Goal: Task Accomplishment & Management: Complete application form

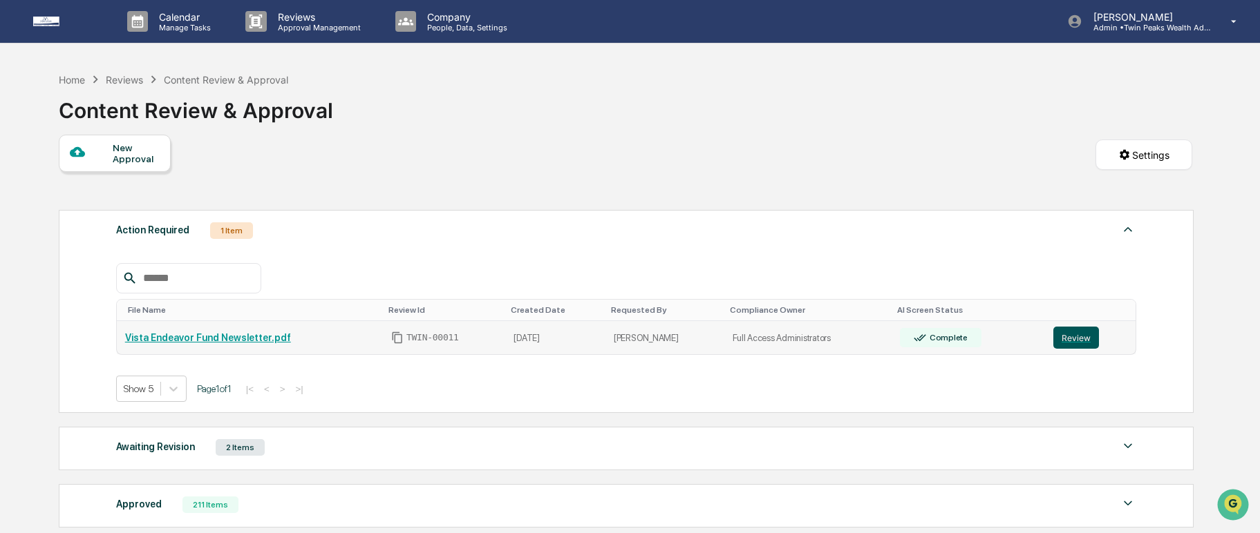
click at [1088, 341] on button "Review" at bounding box center [1076, 338] width 46 height 22
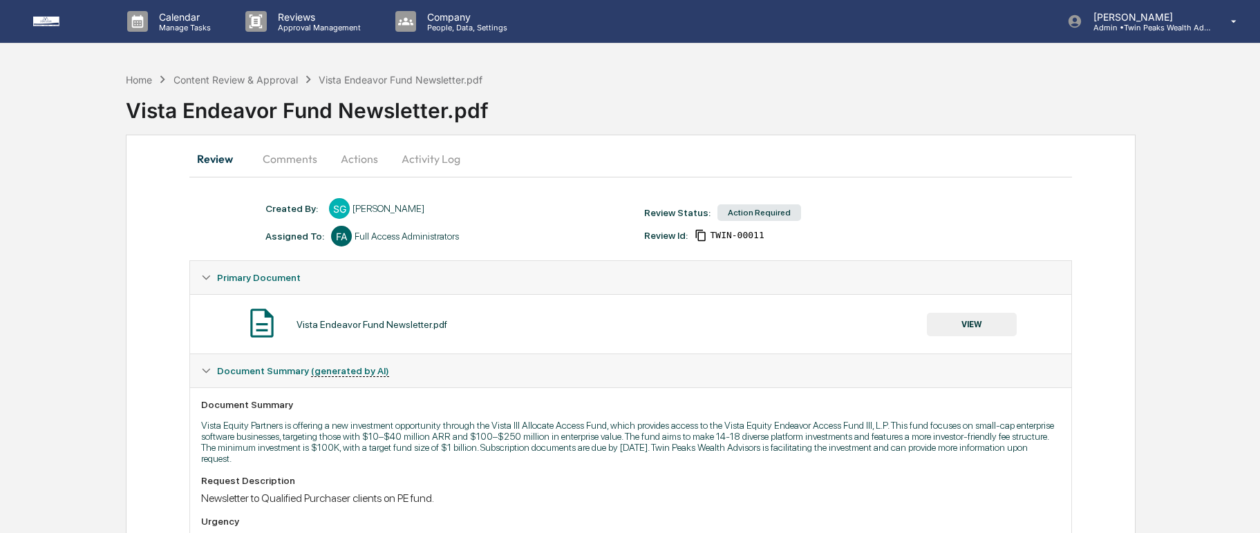
click at [432, 158] on button "Activity Log" at bounding box center [430, 158] width 81 height 33
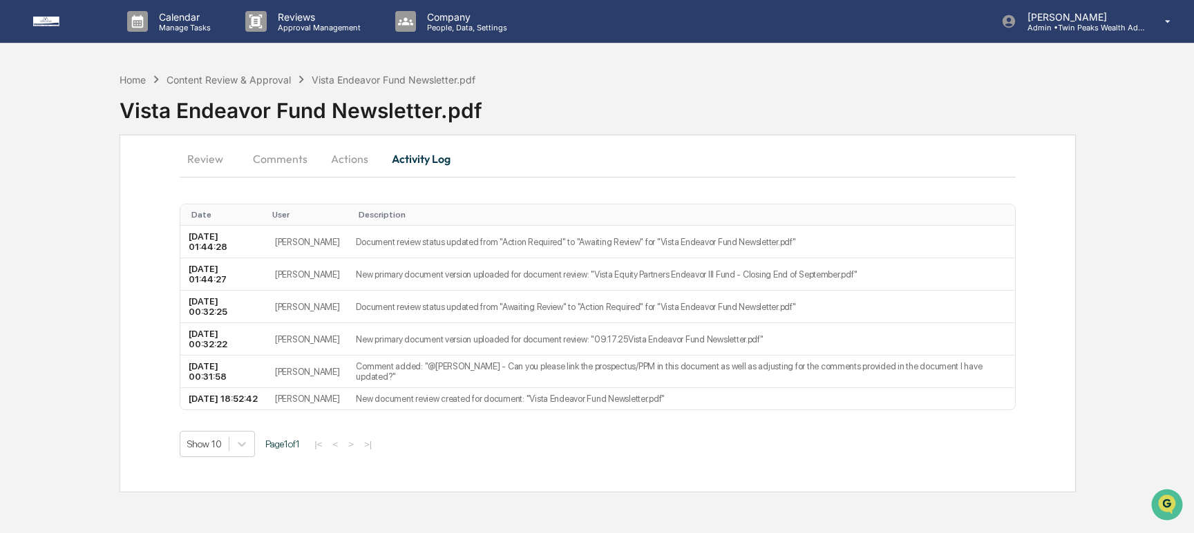
click at [435, 156] on button "Activity Log" at bounding box center [421, 158] width 81 height 33
click at [204, 162] on button "Review" at bounding box center [211, 158] width 62 height 33
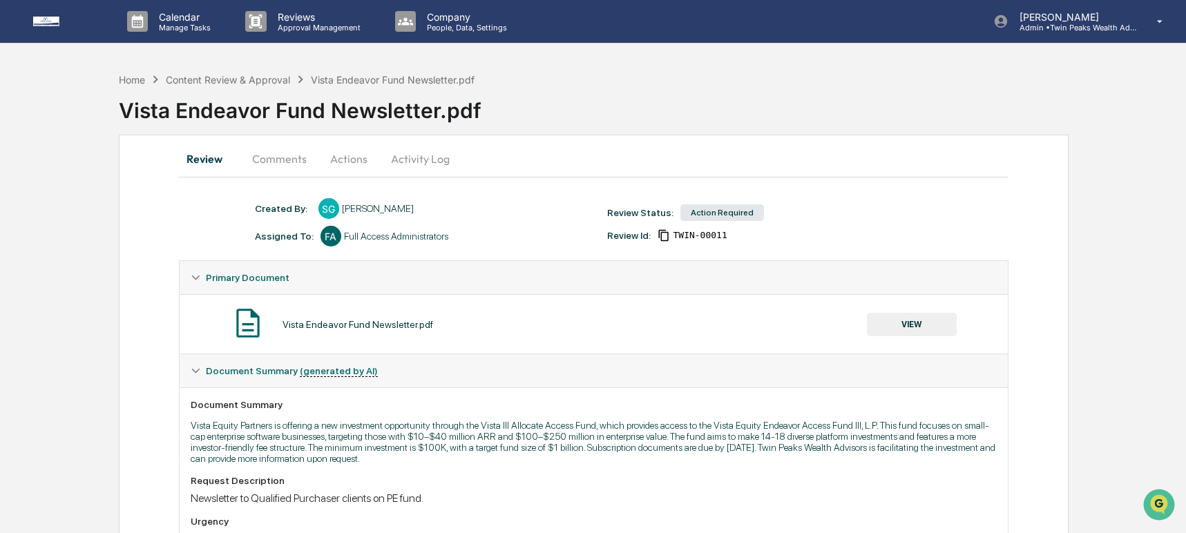
click at [923, 321] on button "VIEW" at bounding box center [912, 324] width 90 height 23
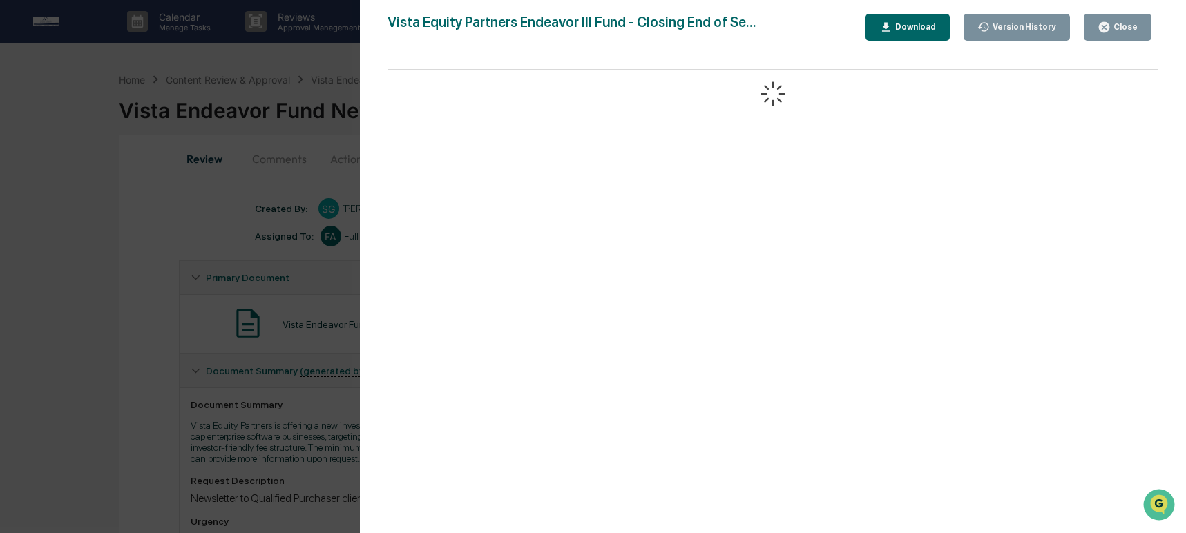
click at [887, 26] on icon "button" at bounding box center [886, 26] width 8 height 9
click at [891, 50] on div "Vista Equity Partners Endeavor III Fund - Closing End of Se... Close Version Hi…" at bounding box center [773, 280] width 771 height 533
click at [1014, 26] on div "Version History" at bounding box center [1023, 27] width 66 height 10
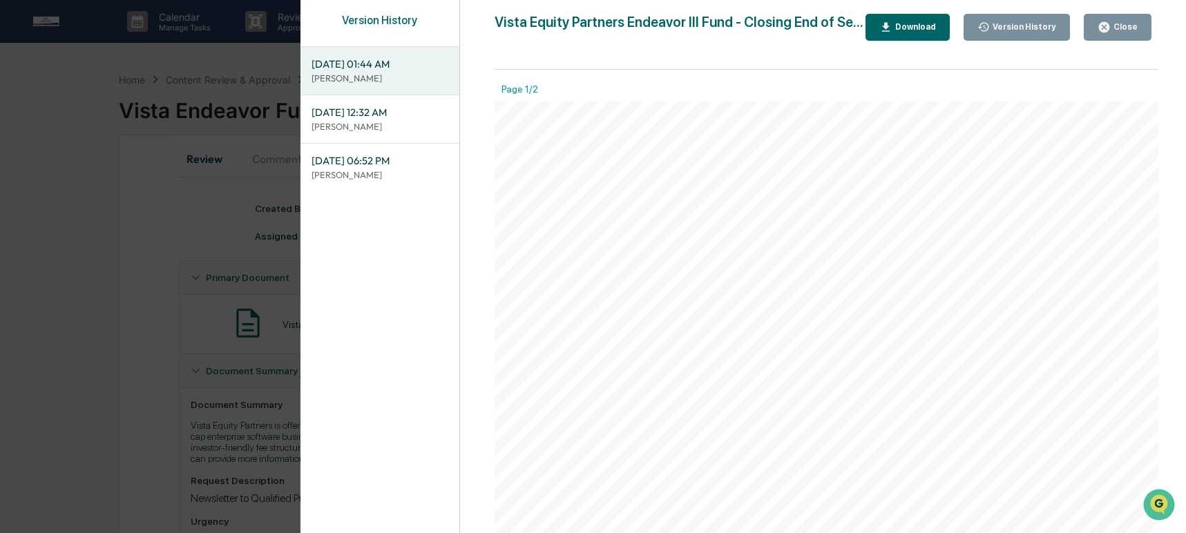
click at [392, 70] on span "[DATE] 01:44 AM" at bounding box center [380, 64] width 137 height 15
click at [936, 32] on div "Download" at bounding box center [915, 27] width 44 height 10
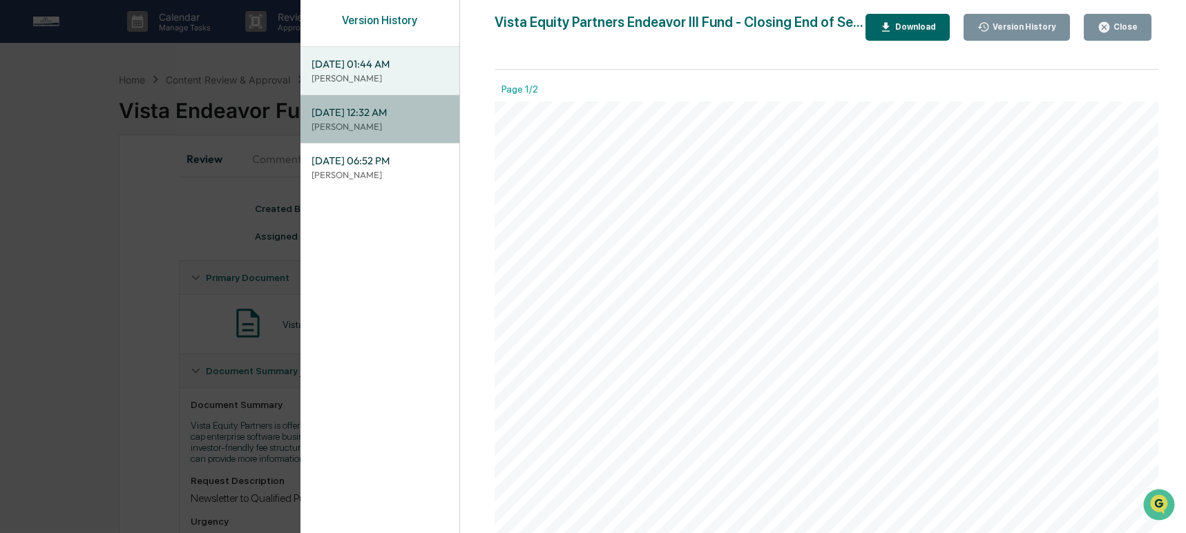
click at [331, 118] on span "[DATE] 12:32 AM" at bounding box center [380, 112] width 137 height 15
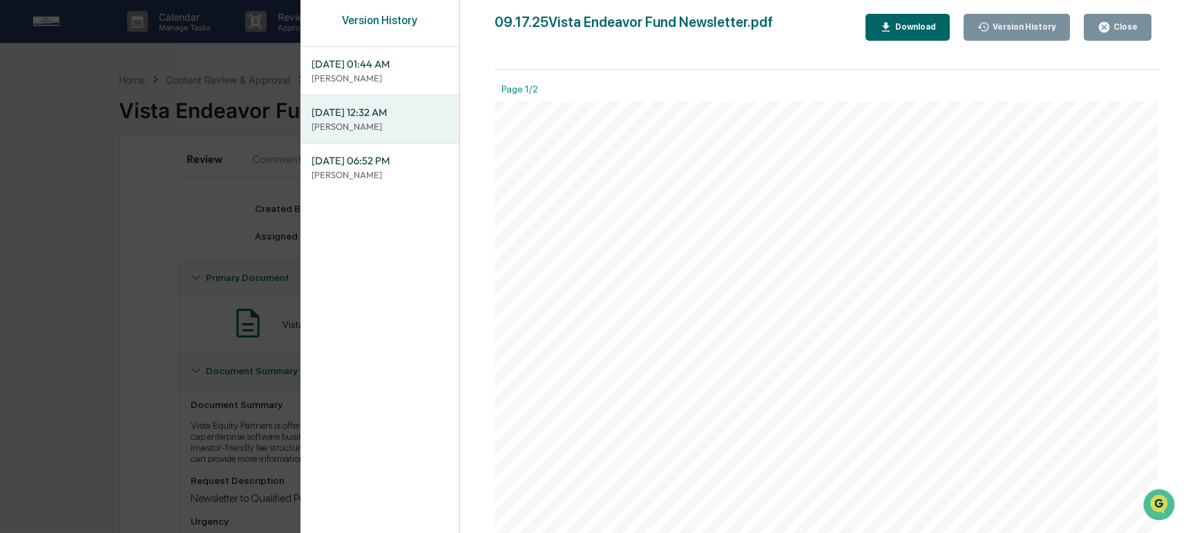
click at [911, 28] on div "Download" at bounding box center [915, 27] width 44 height 10
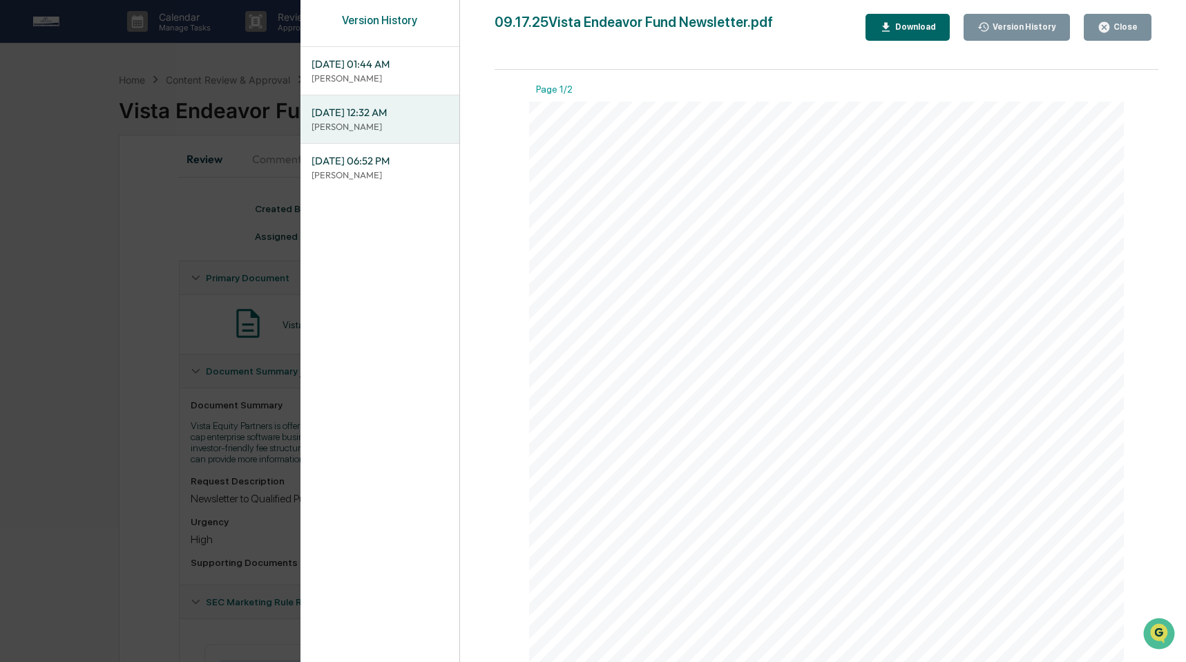
click at [265, 341] on div "Version History [DATE] 01:44 AM [PERSON_NAME] [DATE] 12:32 AM [PERSON_NAME] [DA…" at bounding box center [593, 331] width 1186 height 662
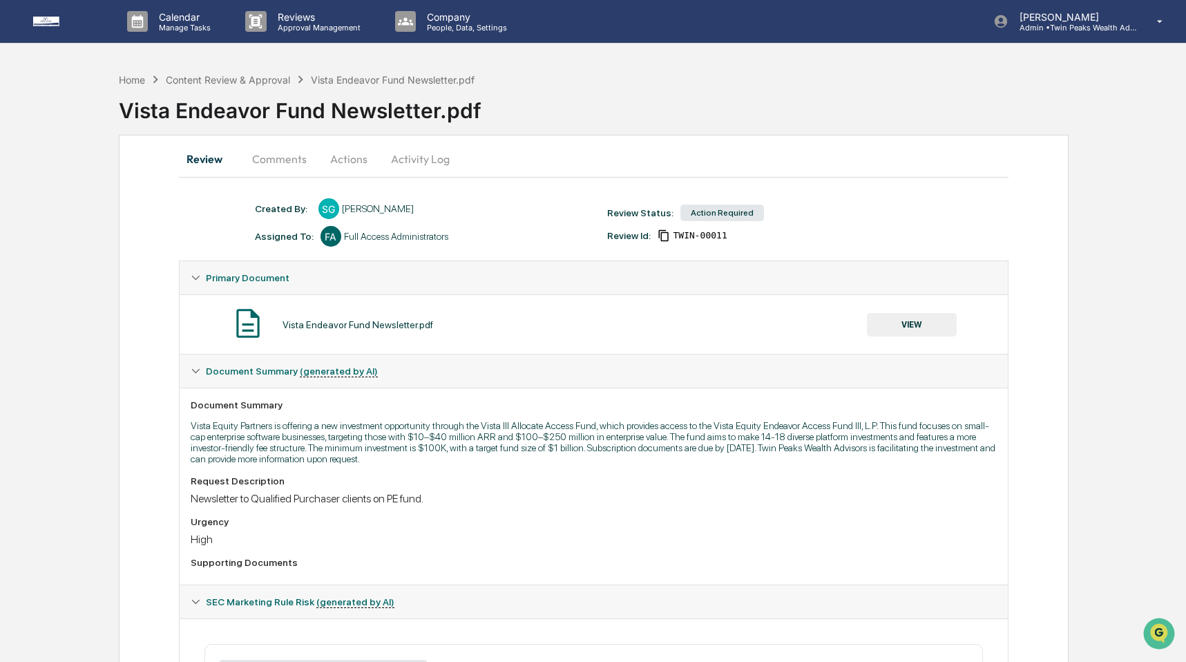
click at [411, 160] on button "Activity Log" at bounding box center [420, 158] width 81 height 33
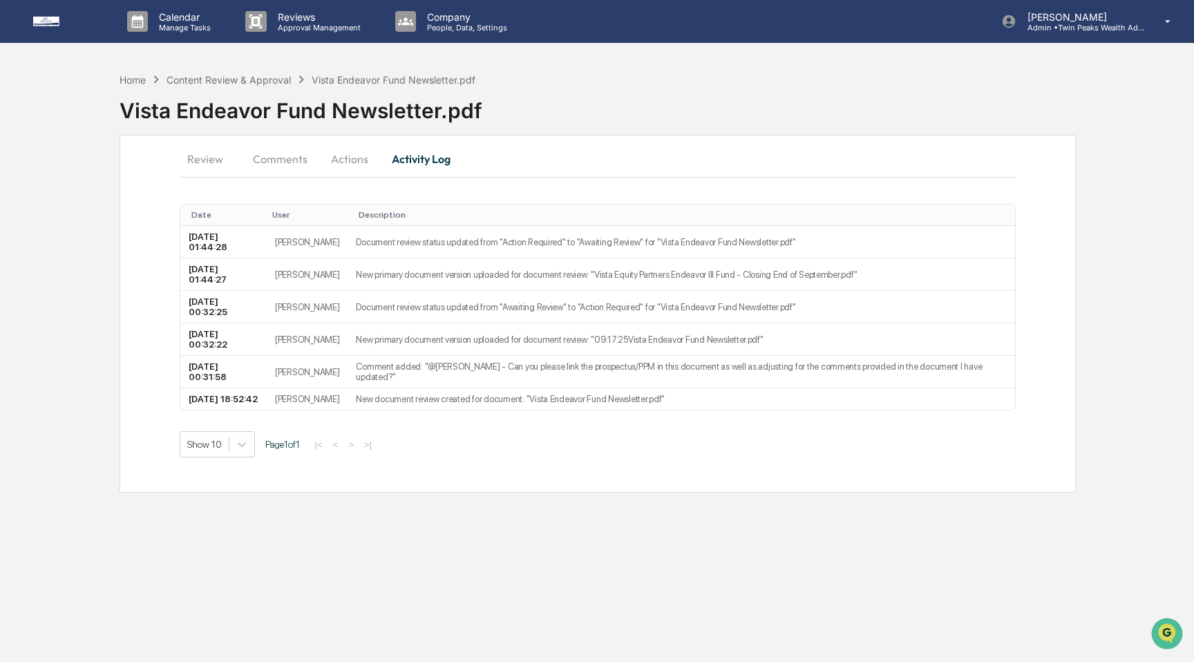
click at [343, 158] on button "Actions" at bounding box center [350, 158] width 62 height 33
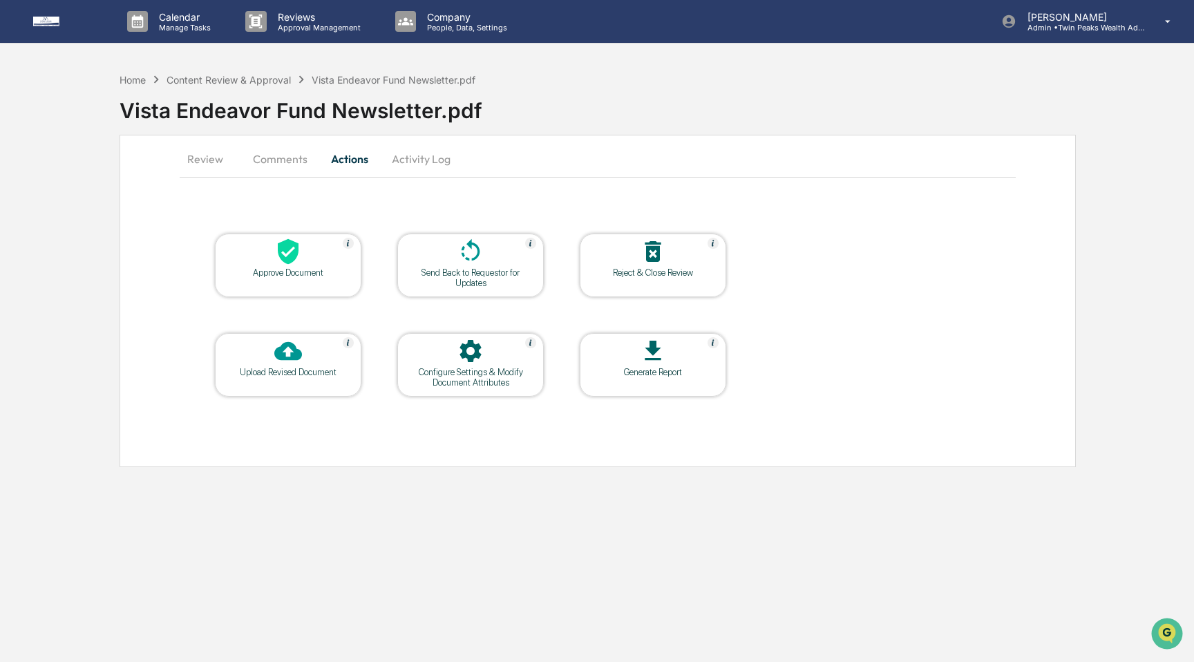
click at [285, 254] on icon at bounding box center [288, 252] width 28 height 28
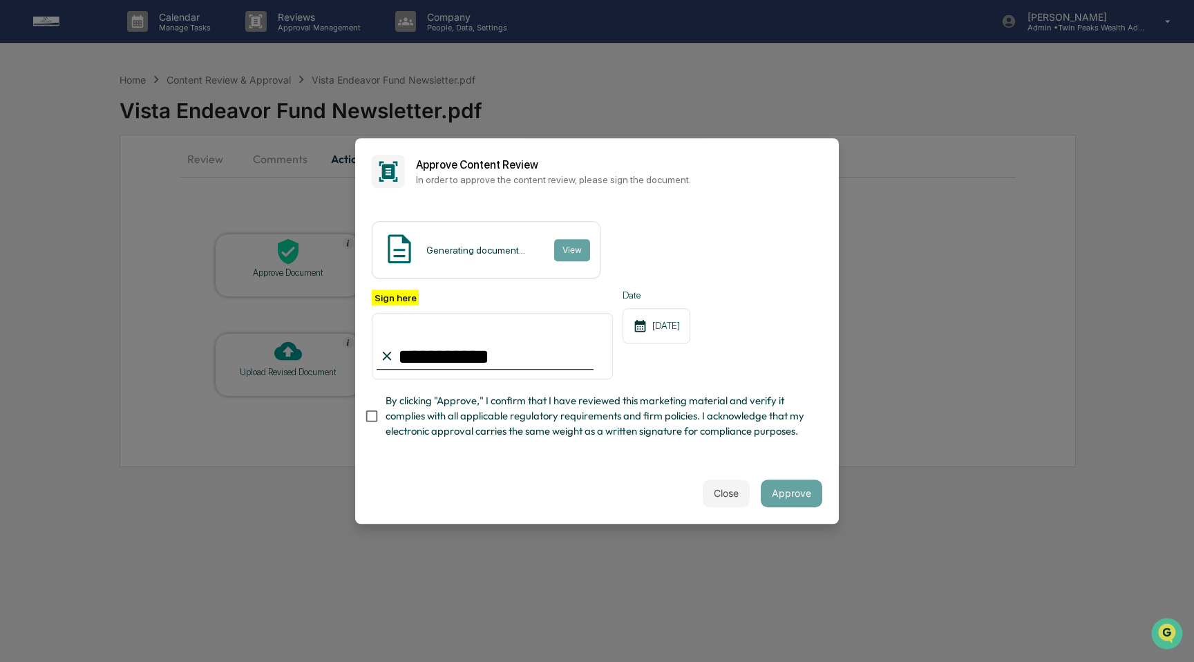
type input "**********"
click at [808, 492] on button "Approve" at bounding box center [792, 494] width 62 height 28
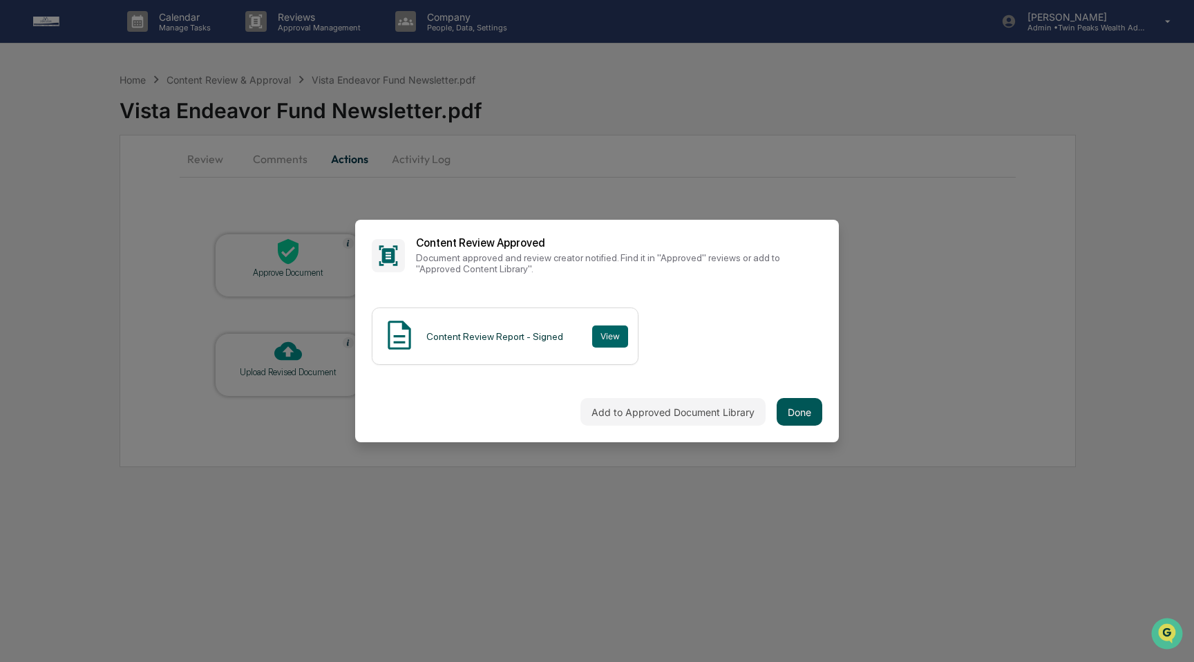
click at [802, 412] on button "Done" at bounding box center [800, 412] width 46 height 28
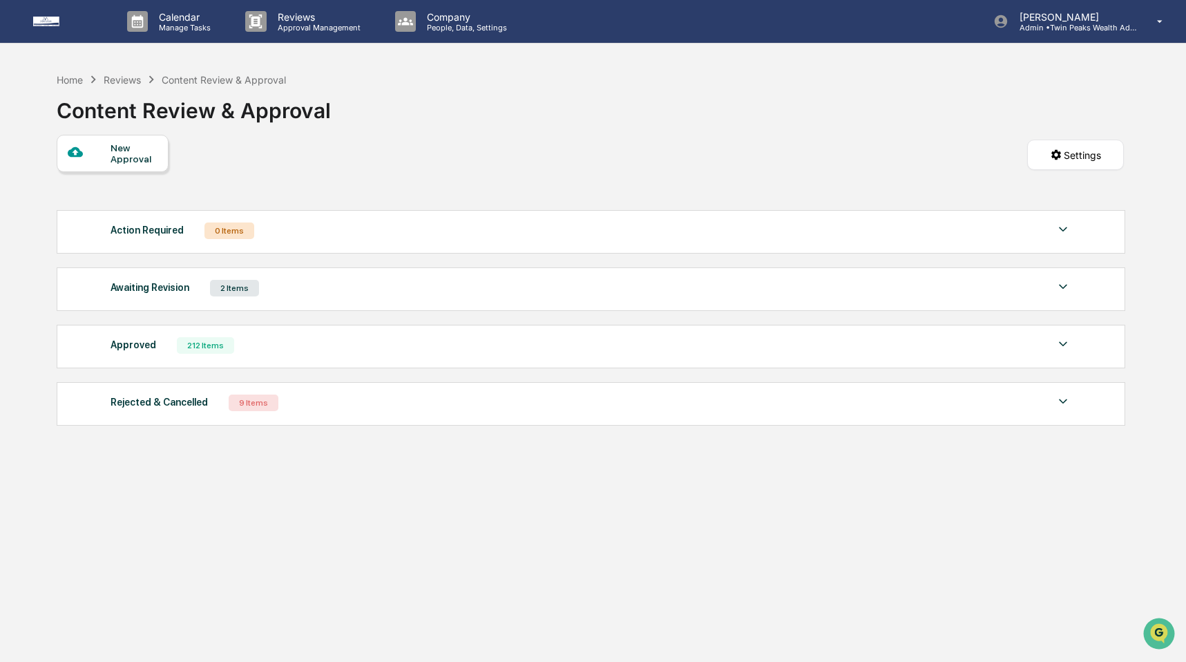
click at [155, 232] on div "Action Required" at bounding box center [147, 230] width 73 height 18
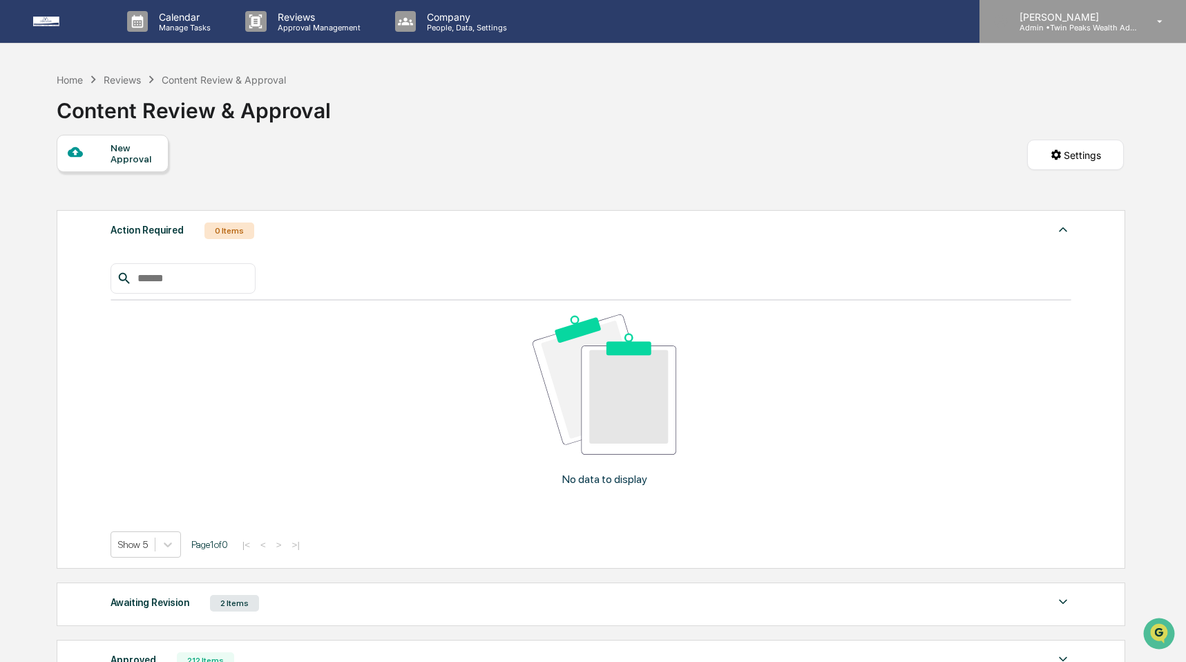
click at [1068, 29] on p "Admin • Twin Peaks Wealth Advisors" at bounding box center [1073, 28] width 129 height 10
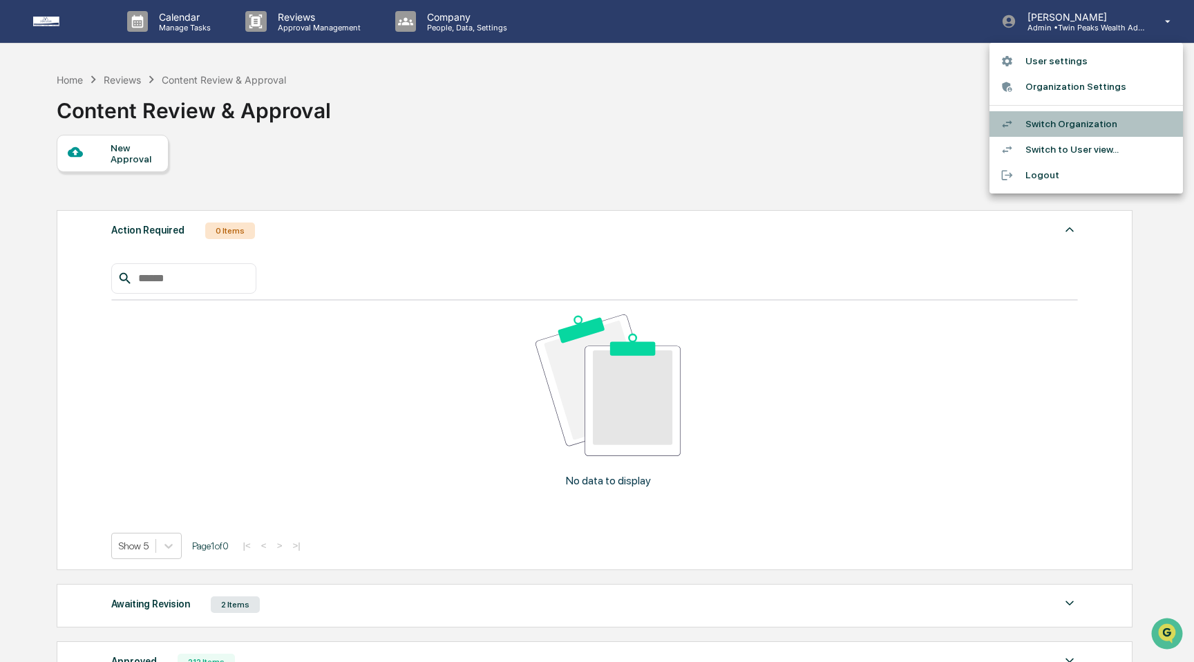
click at [1066, 120] on li "Switch Organization" at bounding box center [1086, 124] width 193 height 26
